Goal: Task Accomplishment & Management: Complete application form

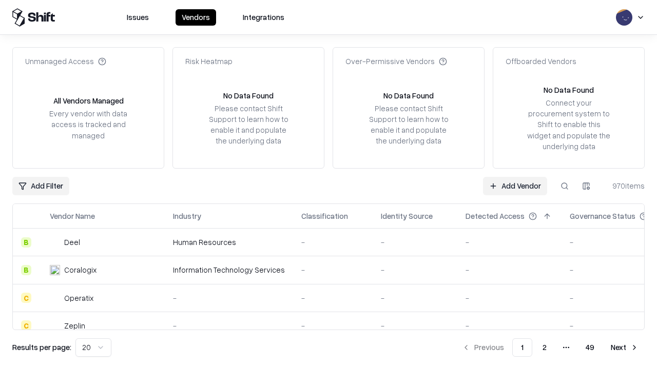
click at [515, 186] on link "Add Vendor" at bounding box center [515, 186] width 64 height 18
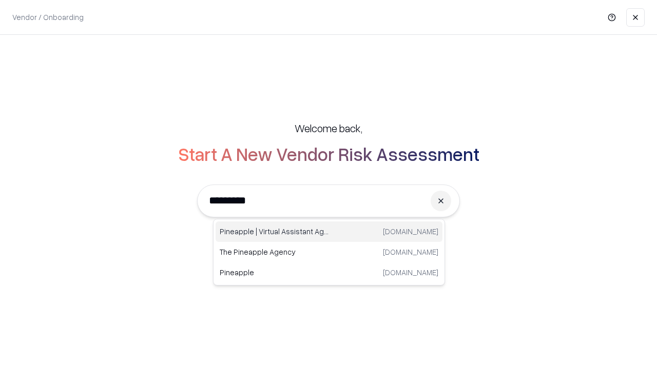
click at [329, 232] on div "Pineapple | Virtual Assistant Agency [DOMAIN_NAME]" at bounding box center [328, 232] width 227 height 21
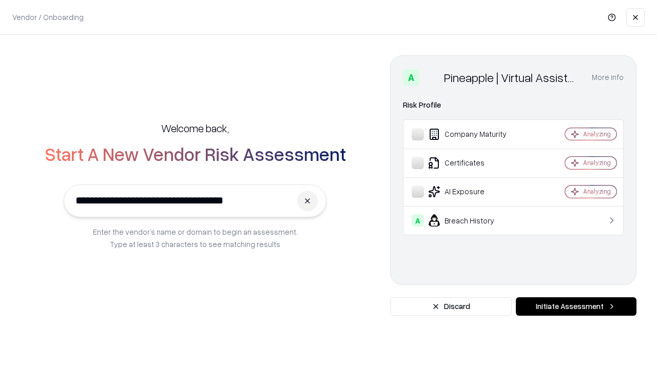
type input "**********"
click at [576, 307] on button "Initiate Assessment" at bounding box center [576, 307] width 121 height 18
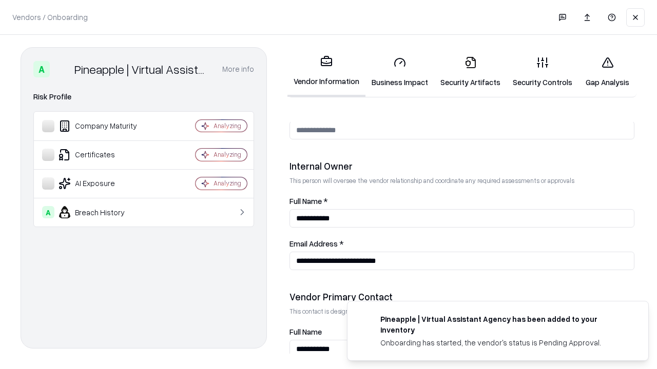
scroll to position [532, 0]
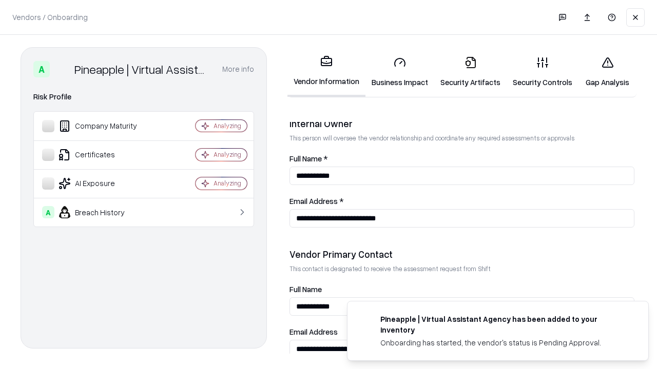
click at [400, 72] on link "Business Impact" at bounding box center [399, 72] width 69 height 48
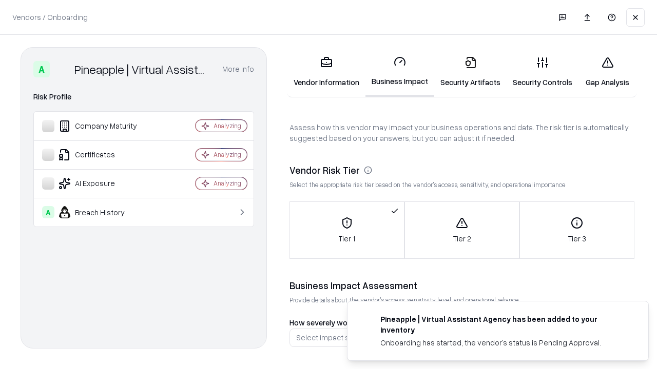
click at [470, 72] on link "Security Artifacts" at bounding box center [470, 72] width 72 height 48
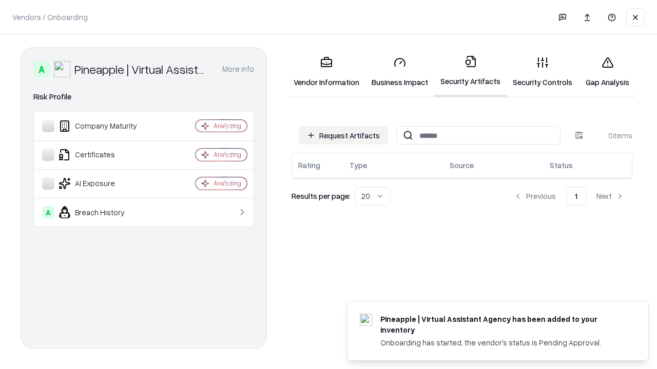
click at [343, 135] on button "Request Artifacts" at bounding box center [343, 135] width 89 height 18
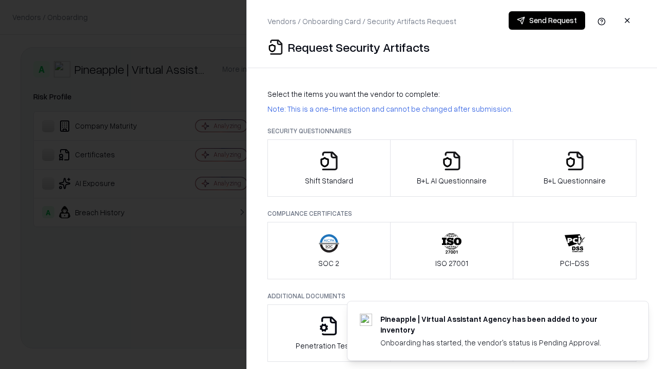
click at [328, 168] on icon "button" at bounding box center [329, 161] width 21 height 21
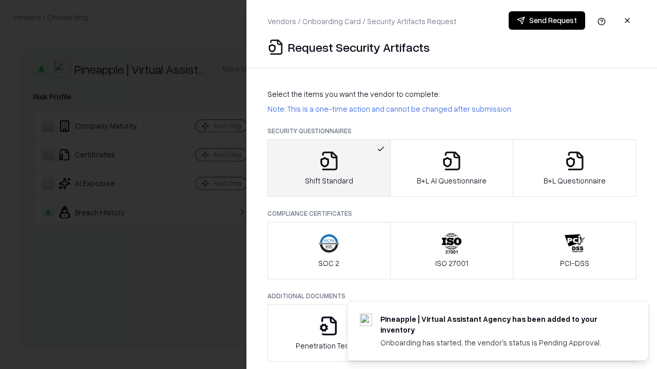
click at [546, 21] on button "Send Request" at bounding box center [546, 20] width 76 height 18
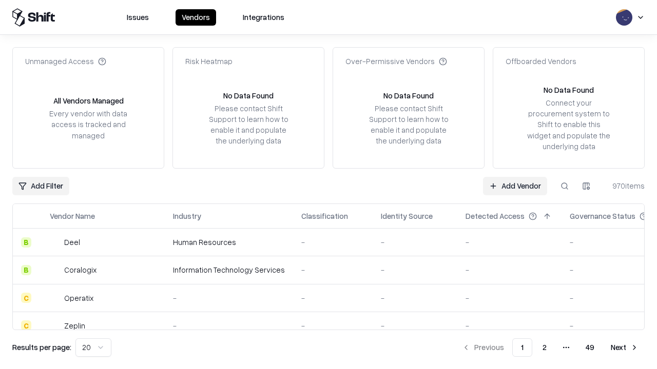
click at [564, 186] on button at bounding box center [564, 186] width 18 height 18
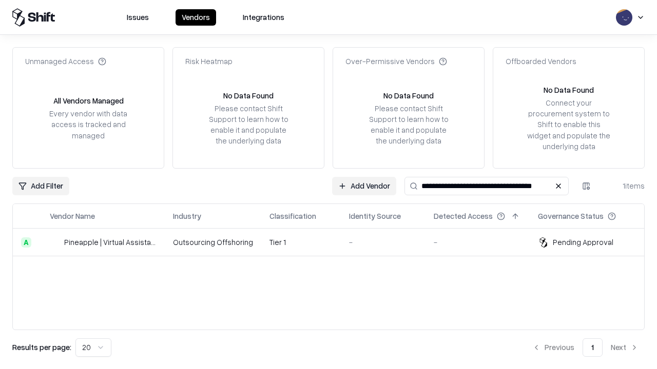
type input "**********"
click at [335, 242] on td "Tier 1" at bounding box center [301, 243] width 80 height 28
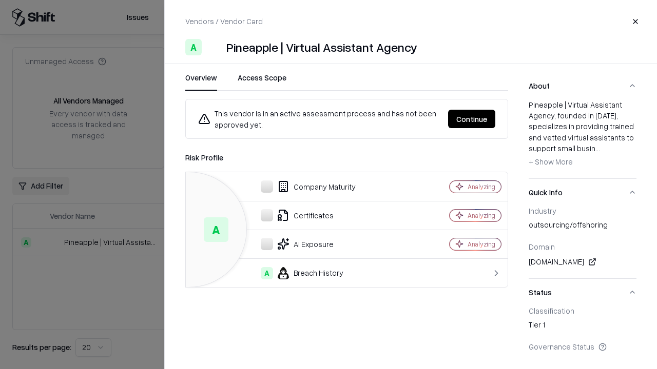
click at [472, 119] on button "Continue" at bounding box center [471, 119] width 47 height 18
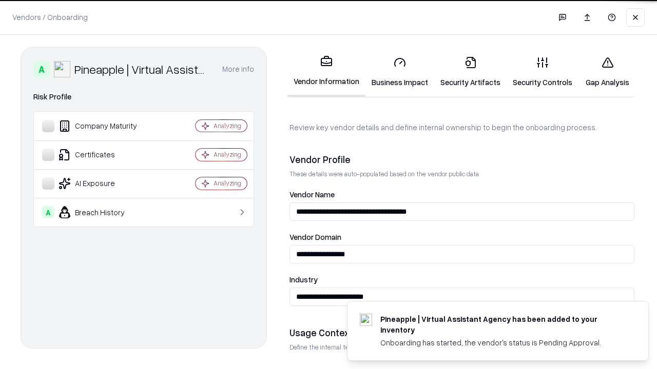
click at [470, 72] on link "Security Artifacts" at bounding box center [470, 72] width 72 height 48
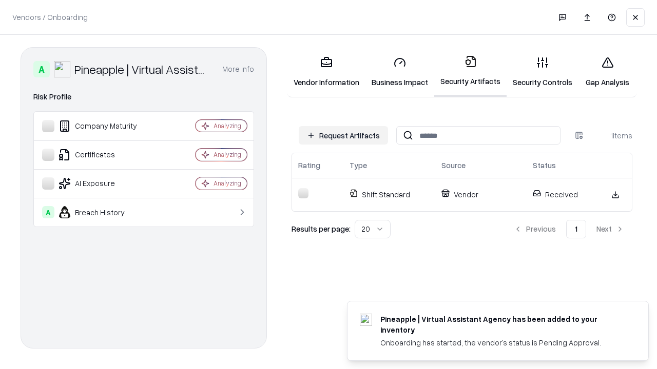
click at [607, 72] on link "Gap Analysis" at bounding box center [607, 72] width 58 height 48
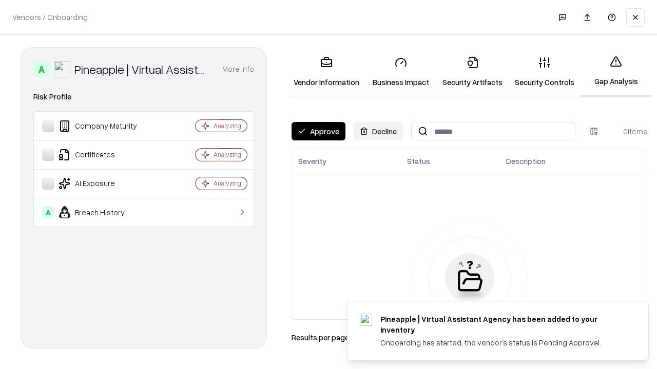
click at [318, 131] on button "Approve" at bounding box center [318, 131] width 54 height 18
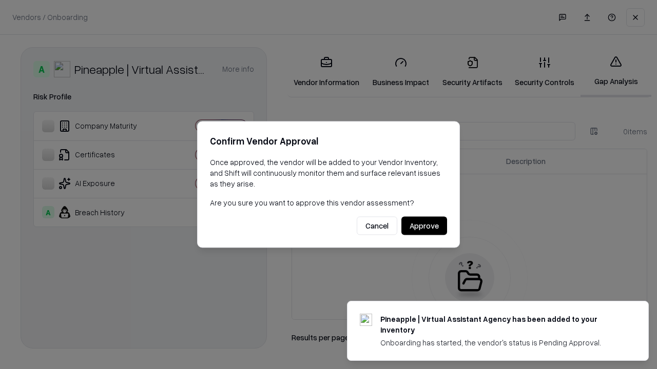
click at [424, 226] on button "Approve" at bounding box center [424, 226] width 46 height 18
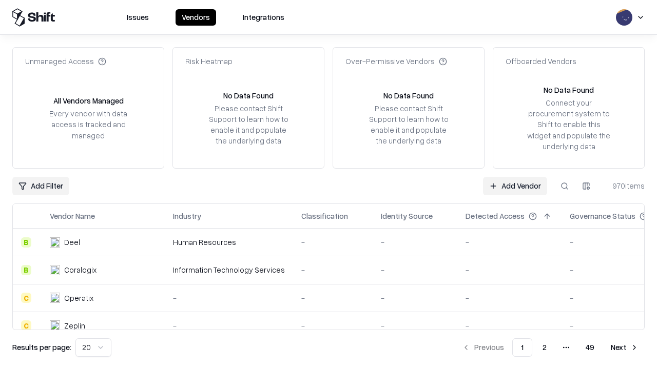
type input "**********"
click at [515, 186] on link "Add Vendor" at bounding box center [515, 186] width 64 height 18
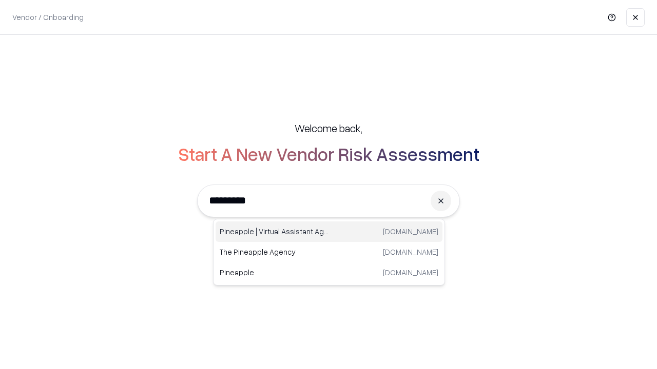
click at [329, 232] on div "Pineapple | Virtual Assistant Agency [DOMAIN_NAME]" at bounding box center [328, 232] width 227 height 21
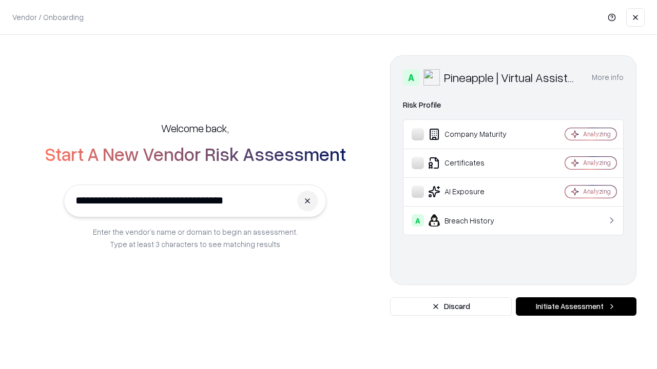
type input "**********"
click at [576, 307] on button "Initiate Assessment" at bounding box center [576, 307] width 121 height 18
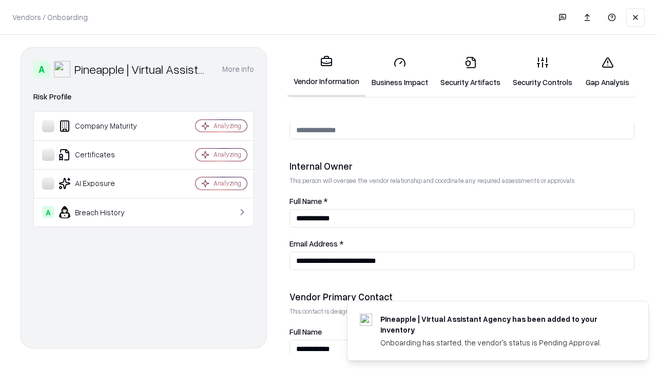
scroll to position [532, 0]
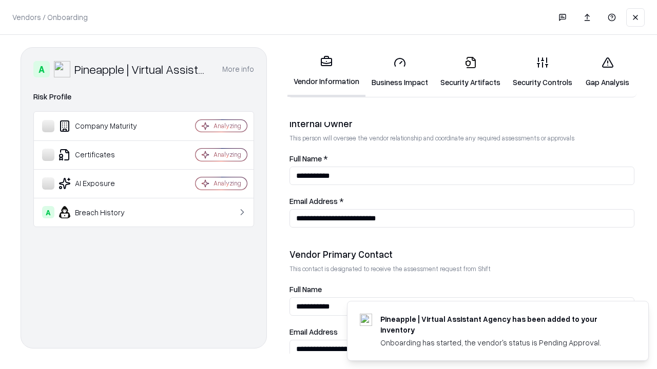
click at [607, 72] on link "Gap Analysis" at bounding box center [607, 72] width 58 height 48
